Goal: Task Accomplishment & Management: Manage account settings

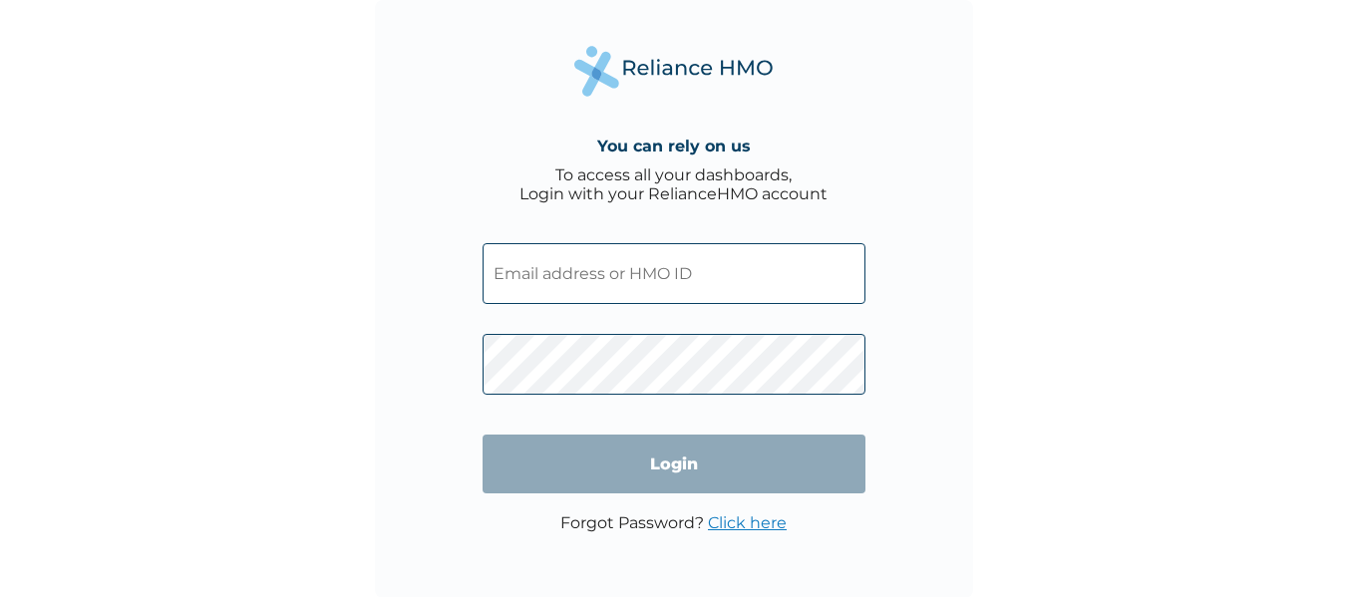
type input "adeyemimonisola683@gmail.com"
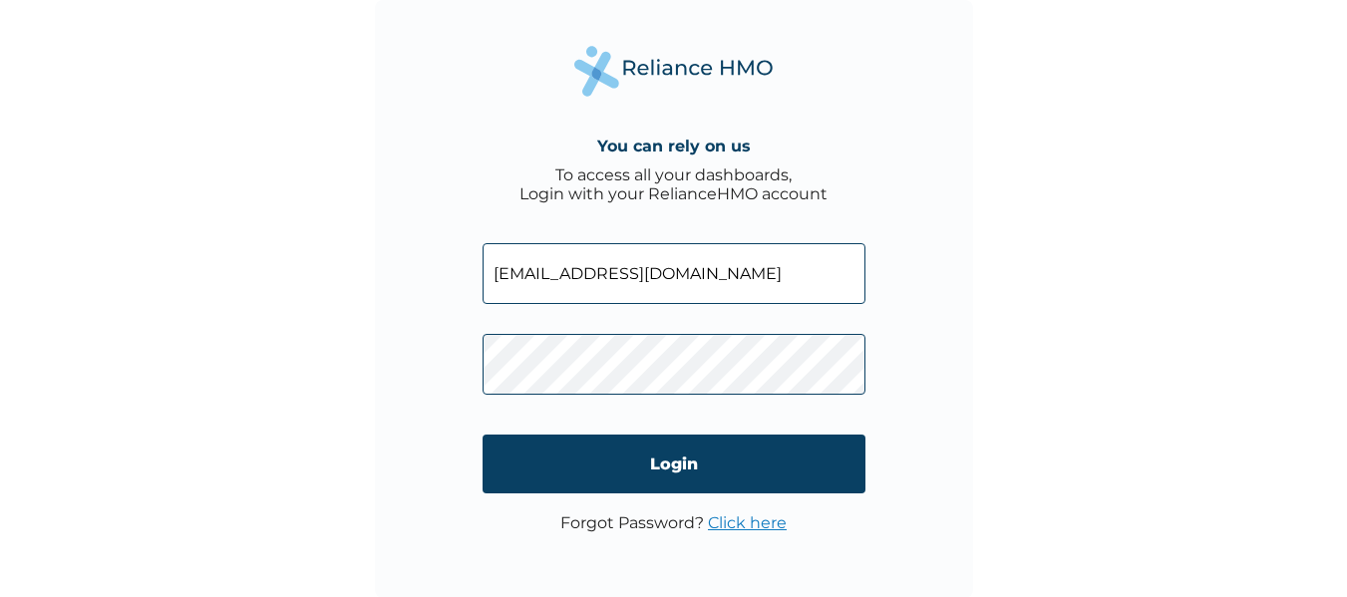
click at [752, 526] on link "Click here" at bounding box center [747, 523] width 79 height 19
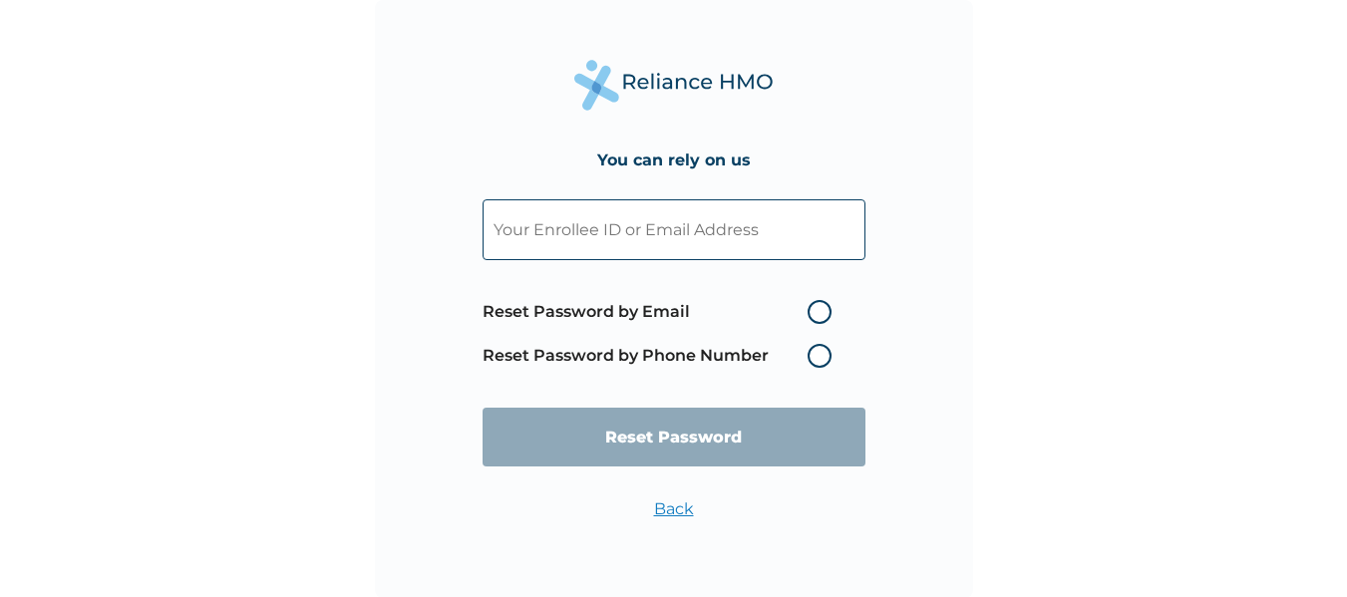
click at [674, 217] on input "text" at bounding box center [674, 229] width 383 height 61
paste input "udemegloryijah@gmail.com"
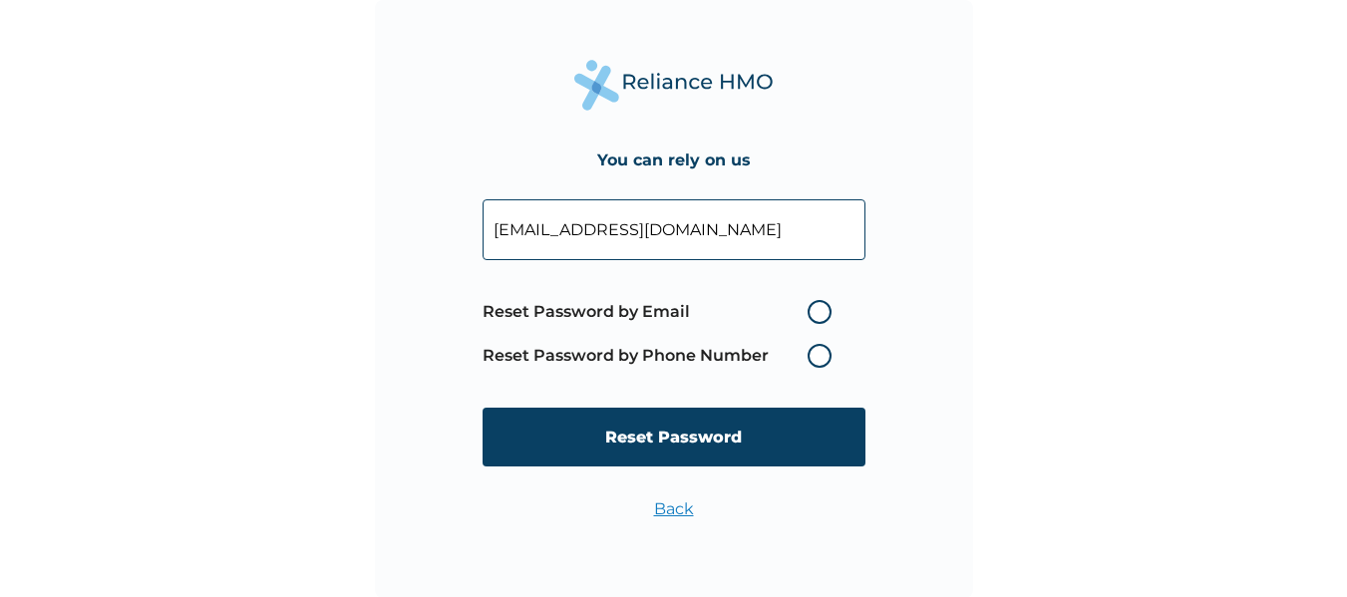
type input "udemegloryijah@gmail.com"
click at [822, 317] on label "Reset Password by Email" at bounding box center [662, 312] width 359 height 24
click at [812, 317] on input "Reset Password by Email" at bounding box center [796, 312] width 32 height 32
radio input "true"
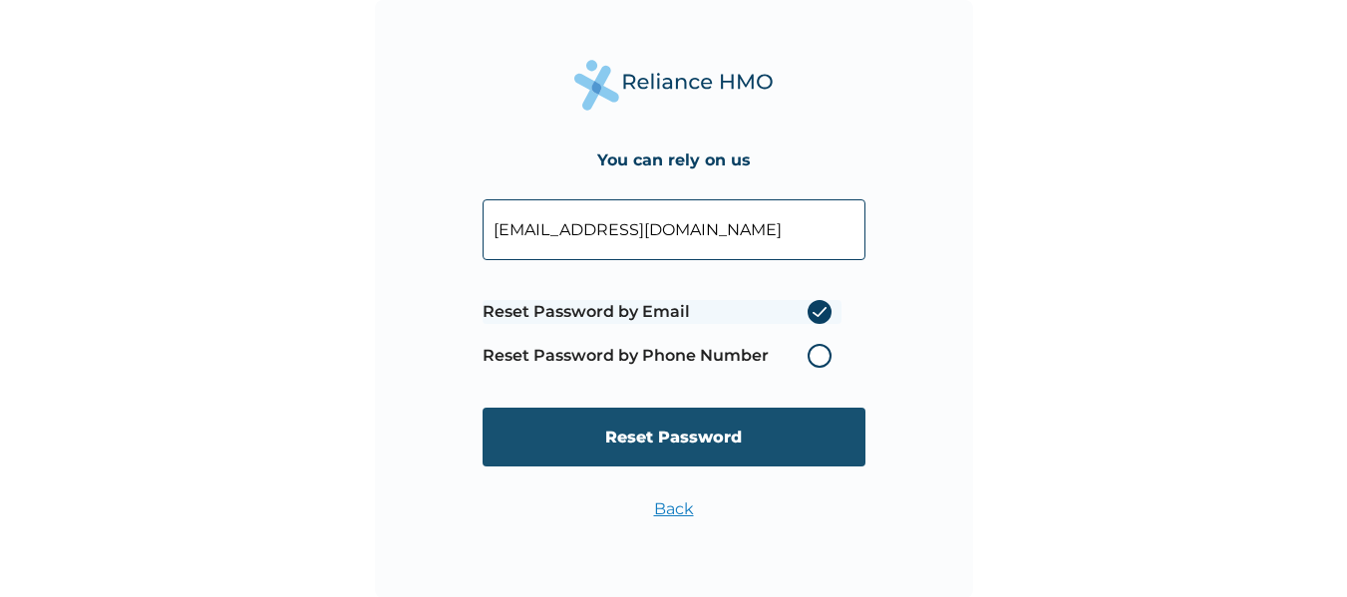
click at [712, 424] on input "Reset Password" at bounding box center [674, 437] width 383 height 59
